Goal: Information Seeking & Learning: Learn about a topic

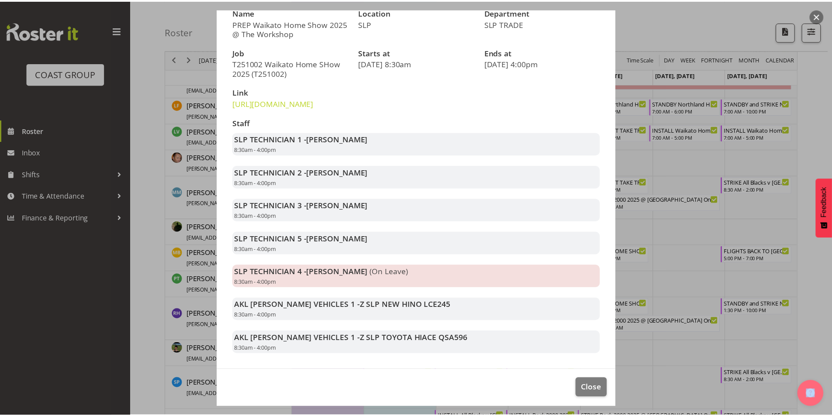
scroll to position [110, 0]
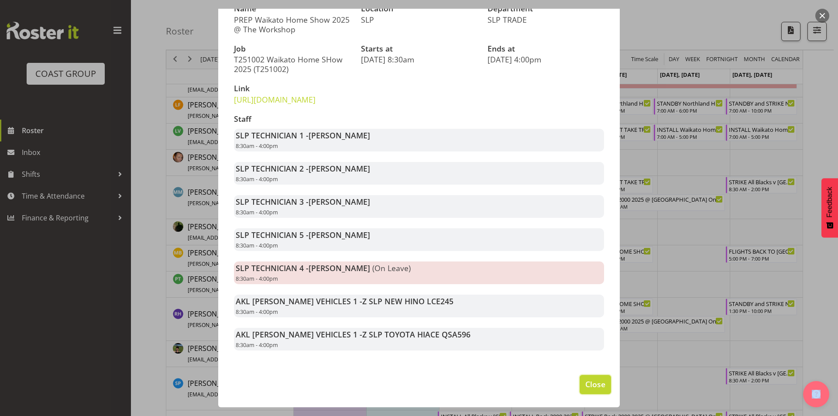
click at [597, 386] on span "Close" at bounding box center [596, 384] width 20 height 11
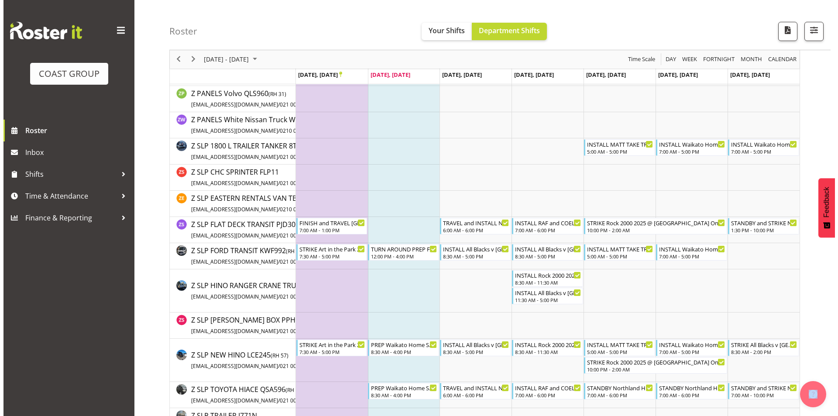
scroll to position [1562, 0]
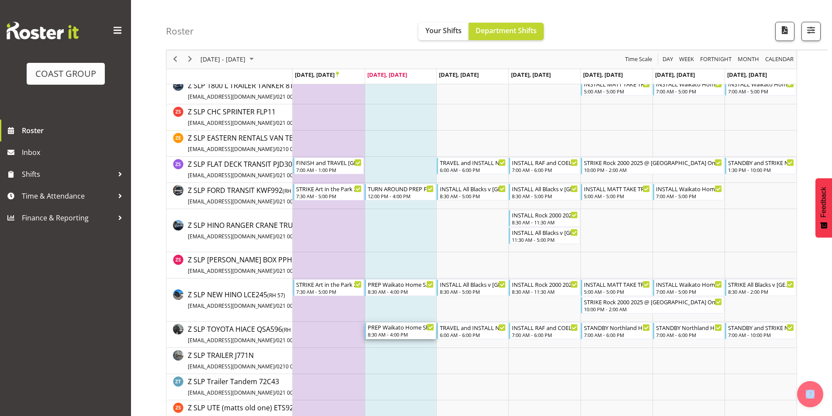
click at [400, 328] on div "PREP Waikato Home Show 2025 @ The Workshop" at bounding box center [401, 327] width 66 height 9
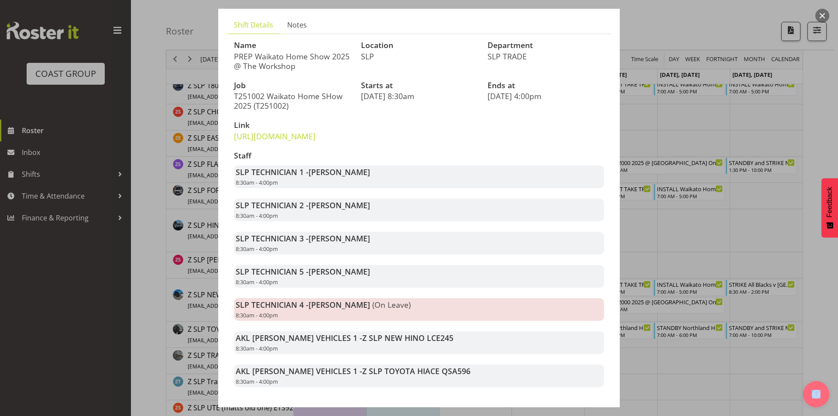
scroll to position [110, 0]
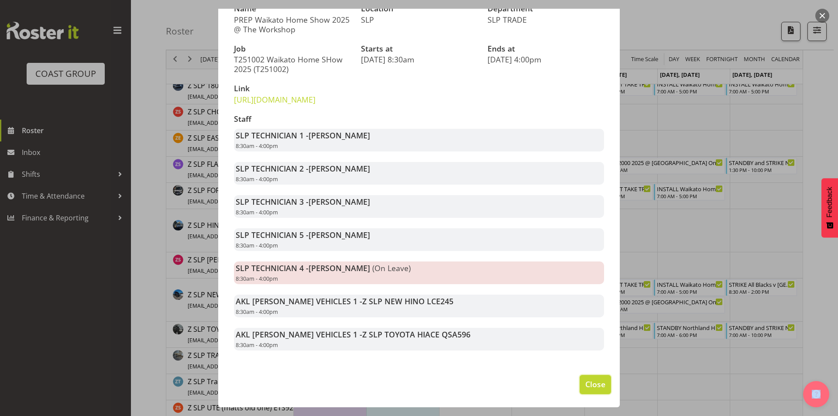
click at [591, 389] on span "Close" at bounding box center [596, 384] width 20 height 11
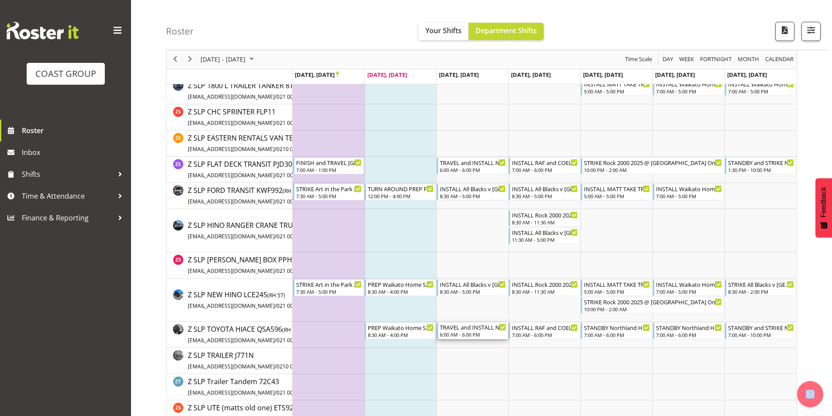
click at [466, 330] on div "TRAVEL and INSTALL Northland Home and Lifestyle Show 2025 @ [PERSON_NAME][GEOGR…" at bounding box center [473, 327] width 66 height 9
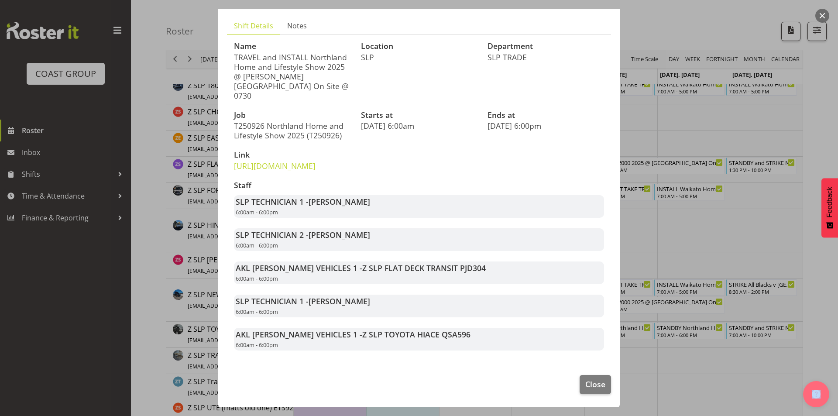
scroll to position [63, 0]
click at [591, 385] on span "Close" at bounding box center [596, 384] width 20 height 11
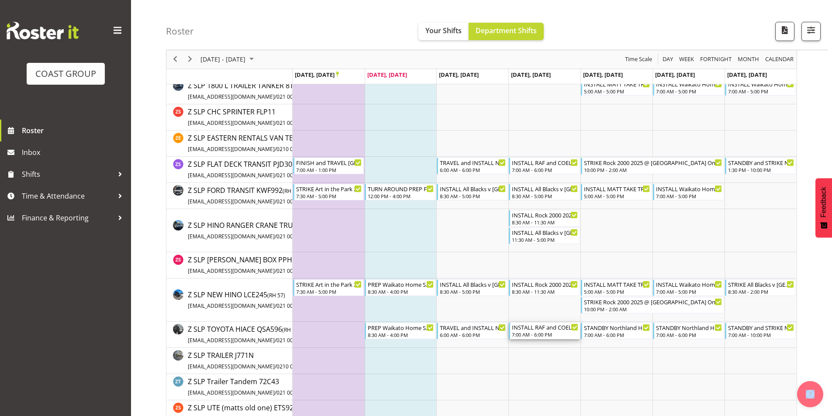
click at [544, 333] on div "7:00 AM - 6:00 PM" at bounding box center [545, 334] width 66 height 7
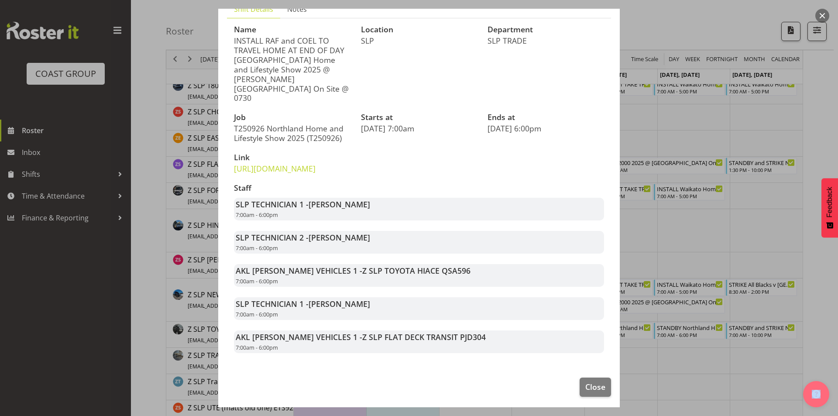
scroll to position [72, 0]
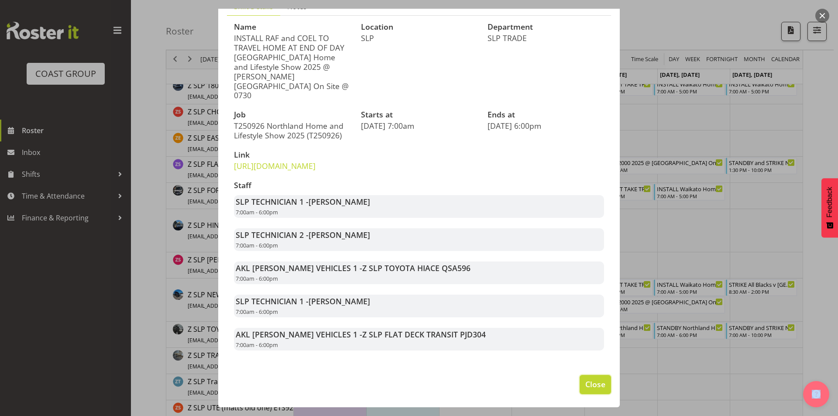
click at [588, 386] on span "Close" at bounding box center [596, 384] width 20 height 11
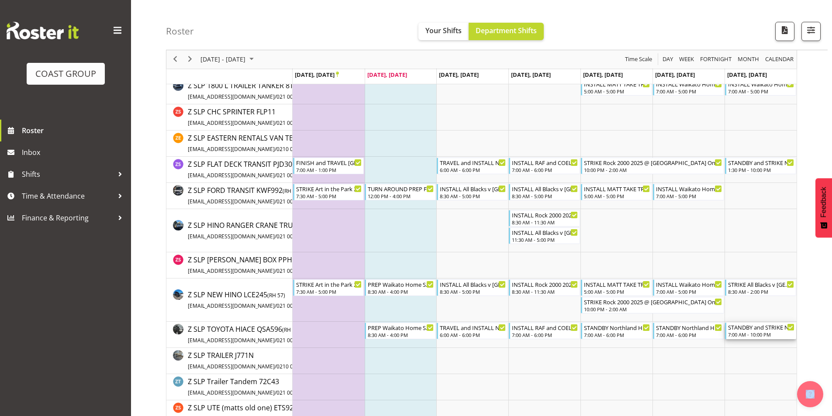
click at [740, 332] on div "7:00 AM - 10:00 PM" at bounding box center [761, 334] width 66 height 7
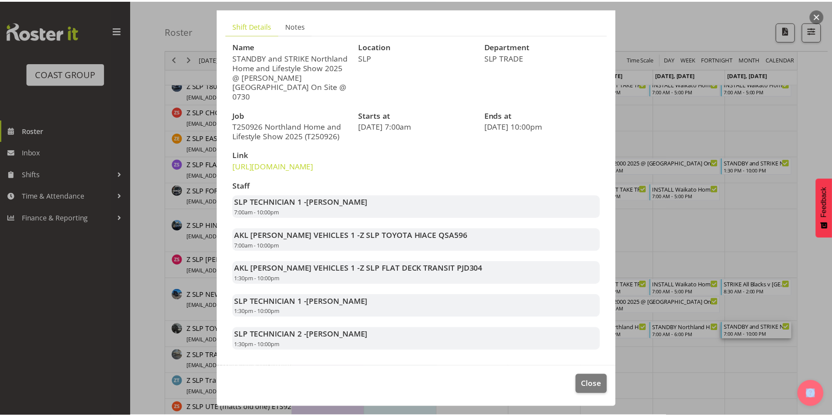
scroll to position [63, 0]
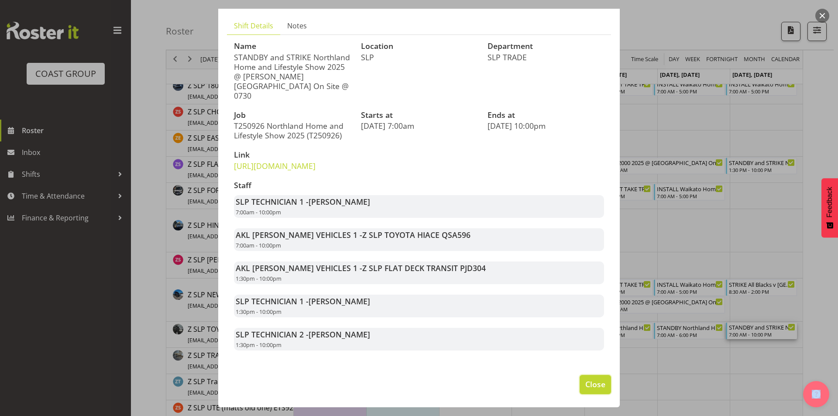
click at [586, 386] on span "Close" at bounding box center [596, 384] width 20 height 11
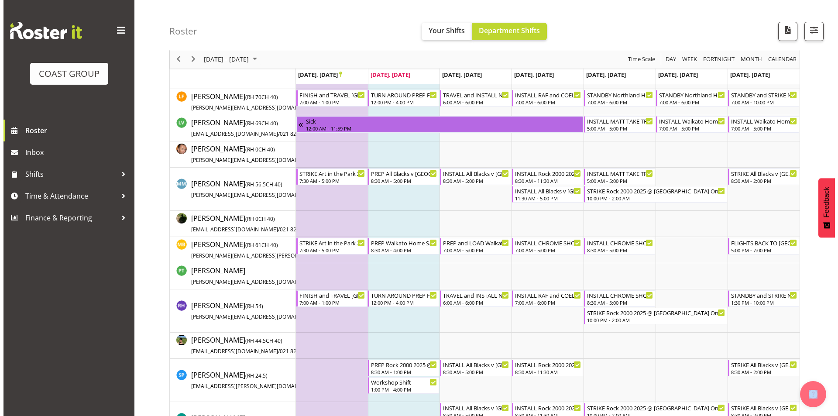
scroll to position [426, 0]
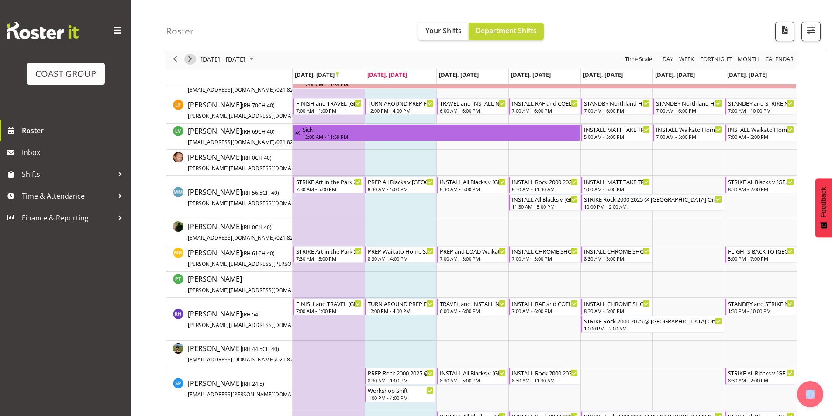
click at [193, 57] on span "Next" at bounding box center [190, 59] width 10 height 11
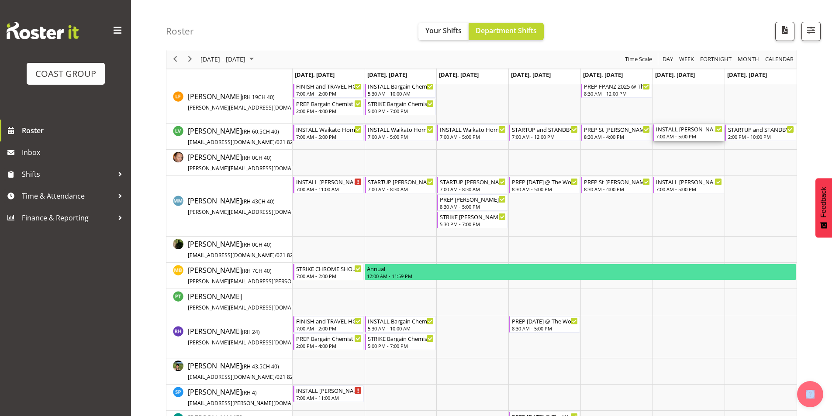
click at [697, 138] on div "7:00 AM - 5:00 PM" at bounding box center [689, 136] width 66 height 7
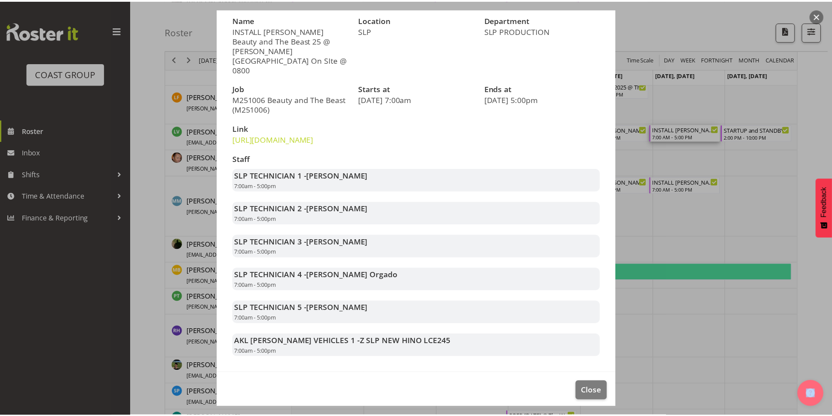
scroll to position [86, 0]
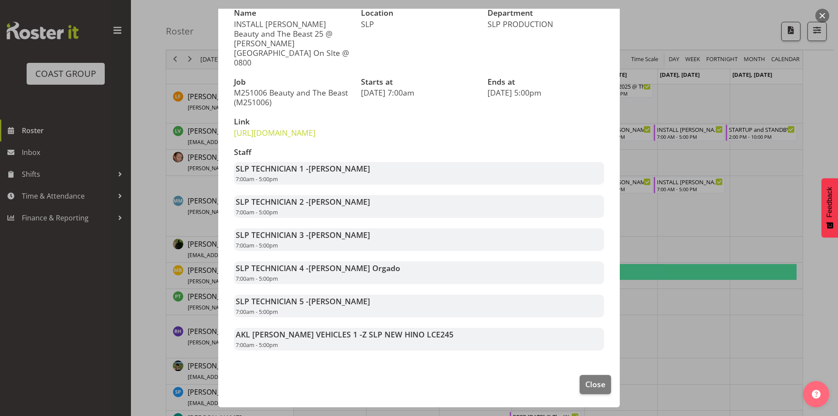
click at [776, 240] on div at bounding box center [419, 208] width 838 height 416
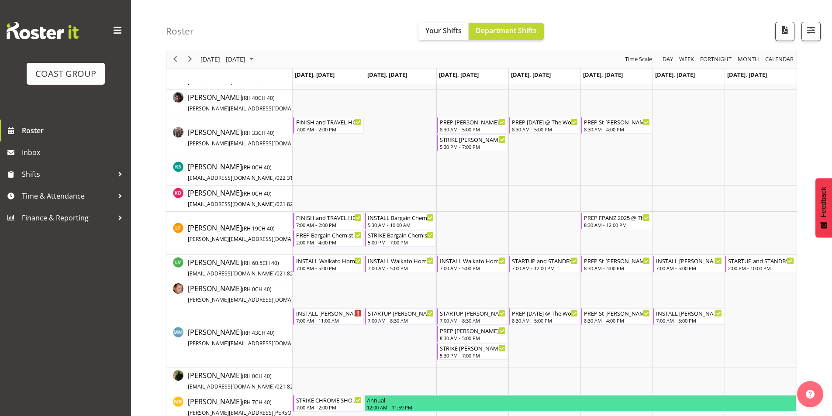
scroll to position [295, 0]
click at [545, 266] on div "7:00 AM - 12:00 PM" at bounding box center [545, 267] width 66 height 7
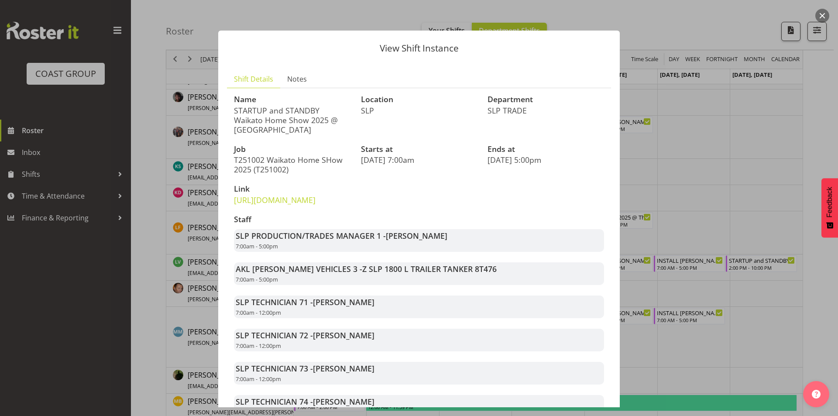
click at [715, 218] on div at bounding box center [419, 208] width 838 height 416
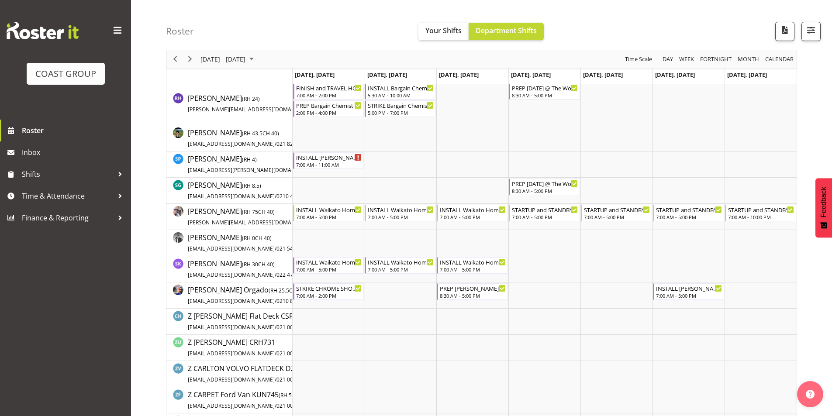
scroll to position [645, 0]
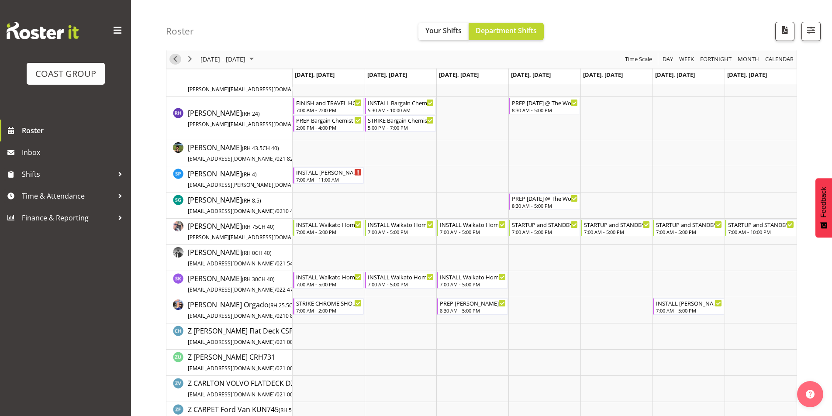
click at [174, 56] on span "Previous" at bounding box center [175, 59] width 10 height 11
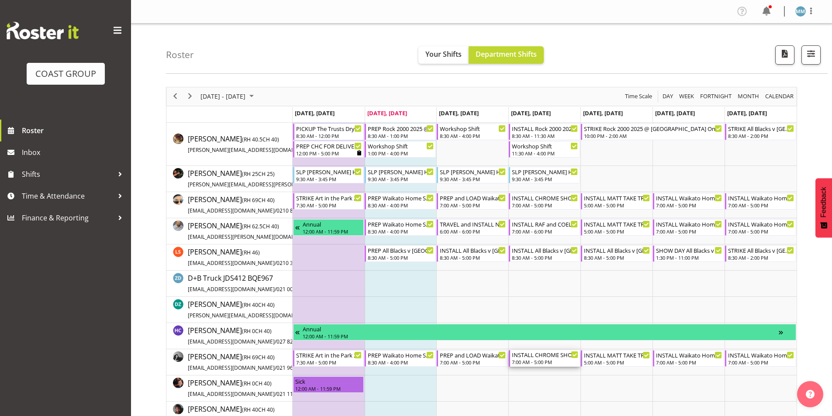
click at [551, 363] on div "7:00 AM - 5:00 PM" at bounding box center [545, 362] width 66 height 7
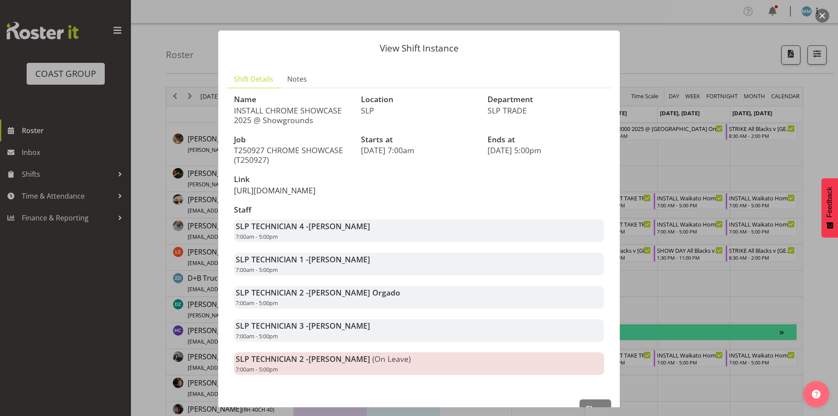
click at [278, 195] on link "[URL][DOMAIN_NAME]" at bounding box center [275, 190] width 82 height 10
click at [174, 284] on div at bounding box center [419, 208] width 838 height 416
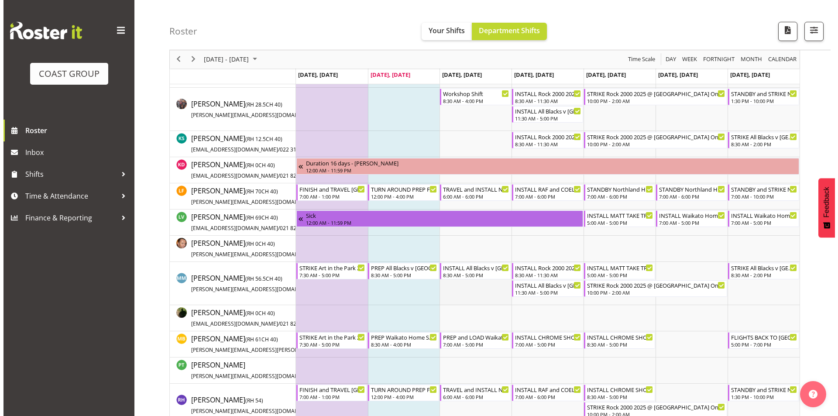
scroll to position [349, 0]
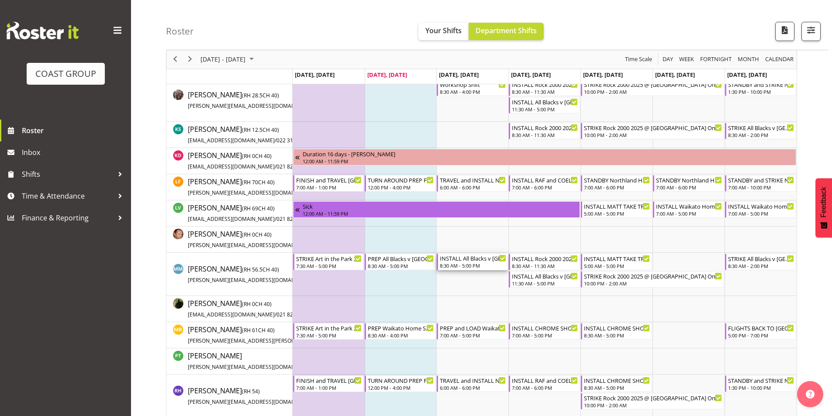
click at [468, 260] on div "INSTALL All Blacks v [GEOGRAPHIC_DATA] 2025 @ [GEOGRAPHIC_DATA] On Site @ TBC" at bounding box center [473, 258] width 66 height 9
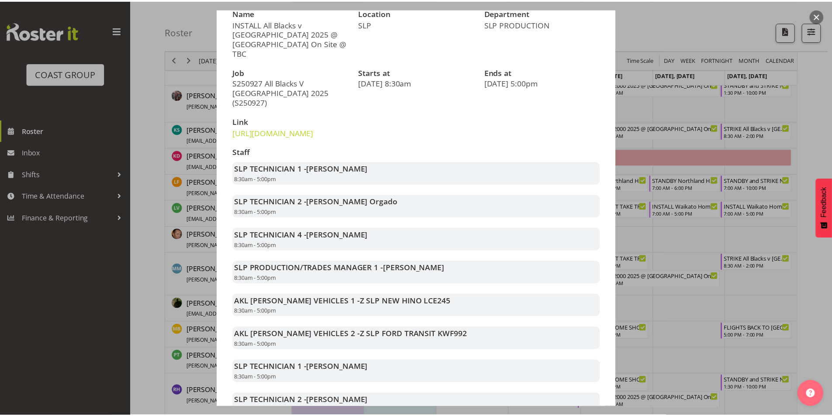
scroll to position [131, 0]
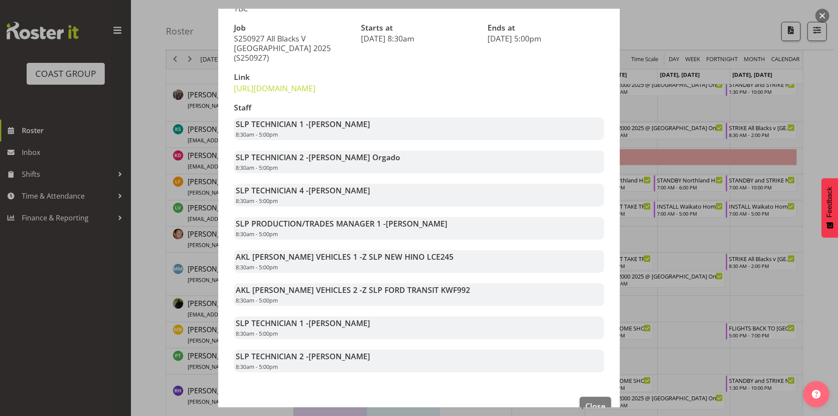
click at [687, 263] on div at bounding box center [419, 208] width 838 height 416
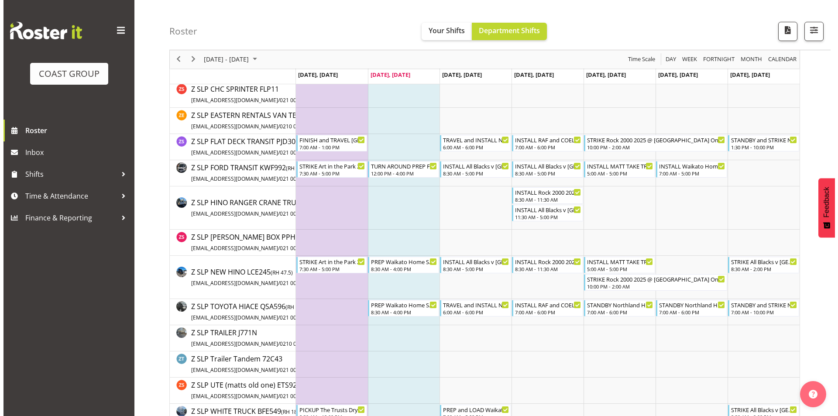
scroll to position [1605, 0]
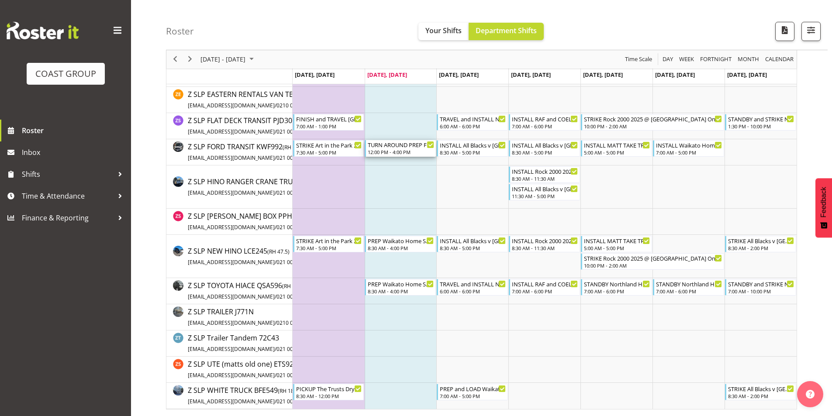
click at [403, 147] on div "TURN AROUND PREP FROM [GEOGRAPHIC_DATA] AND TRAVEL Northland Home and Lifestyle…" at bounding box center [401, 144] width 66 height 9
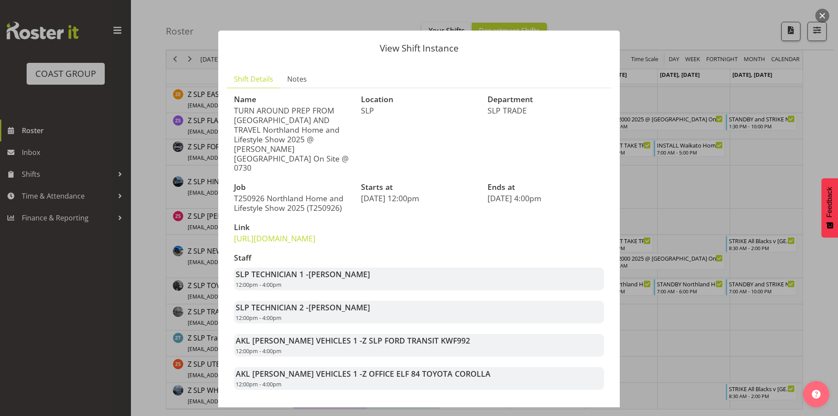
click at [692, 166] on div at bounding box center [419, 208] width 838 height 416
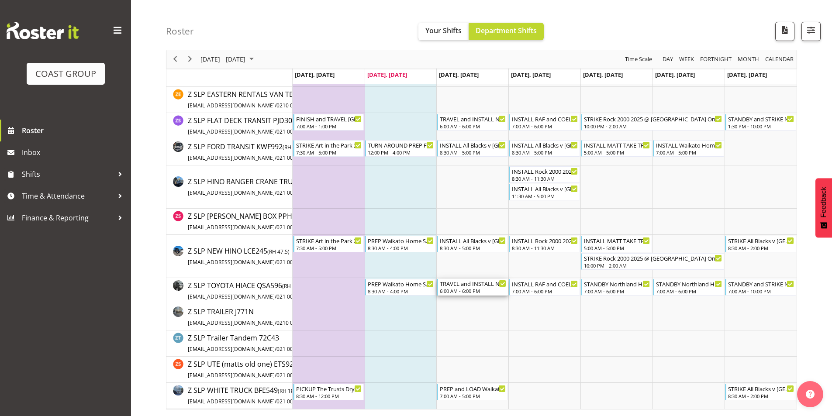
click at [483, 280] on div "TRAVEL and INSTALL Northland Home and Lifestyle Show 2025 @ [PERSON_NAME][GEOGR…" at bounding box center [473, 283] width 66 height 9
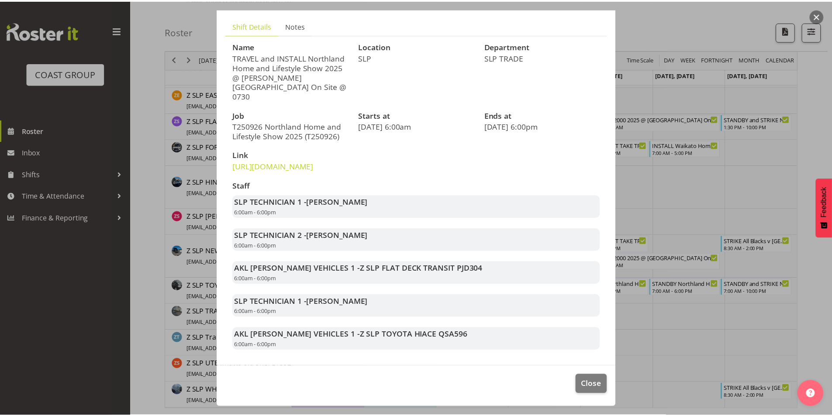
scroll to position [63, 0]
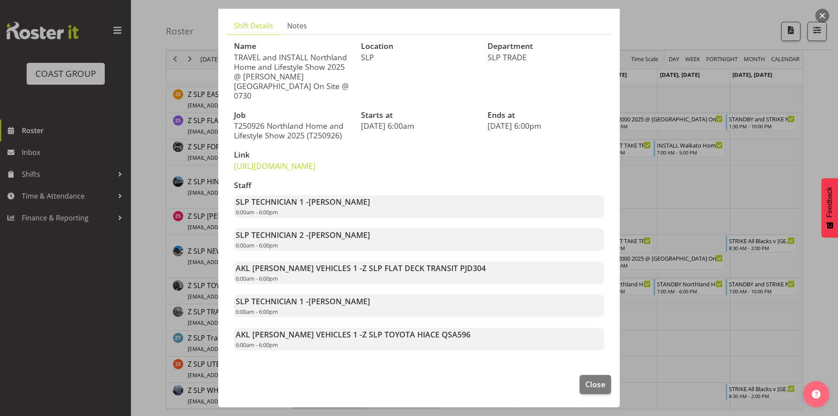
click at [673, 330] on div at bounding box center [419, 208] width 838 height 416
